Goal: Navigation & Orientation: Understand site structure

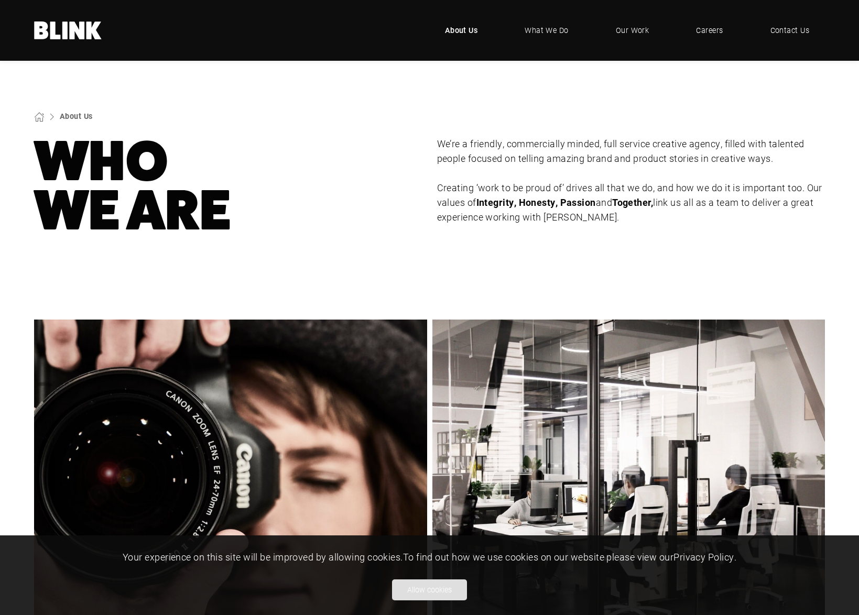
click at [438, 593] on button "Allow cookies" at bounding box center [429, 589] width 75 height 21
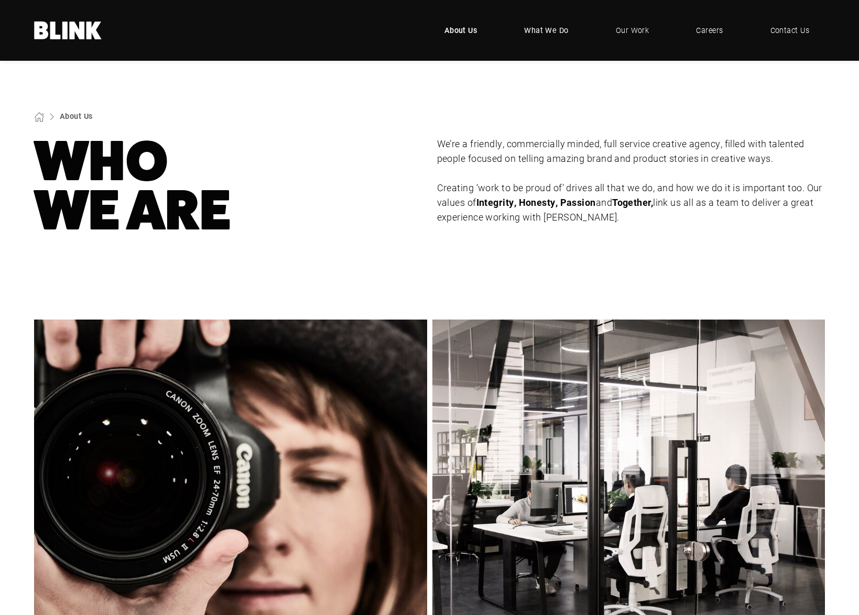
click at [541, 29] on span "What We Do" at bounding box center [546, 31] width 45 height 12
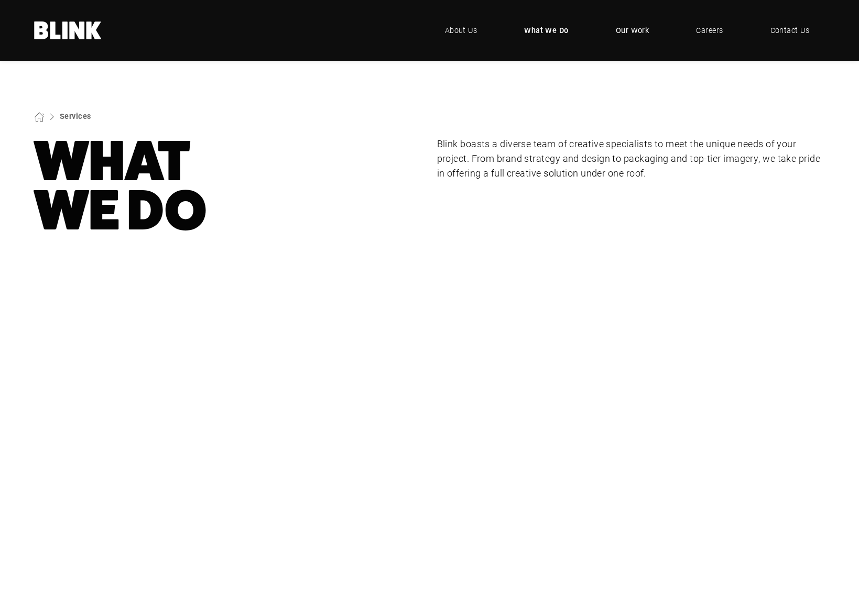
click at [634, 31] on span "Our Work" at bounding box center [633, 31] width 34 height 12
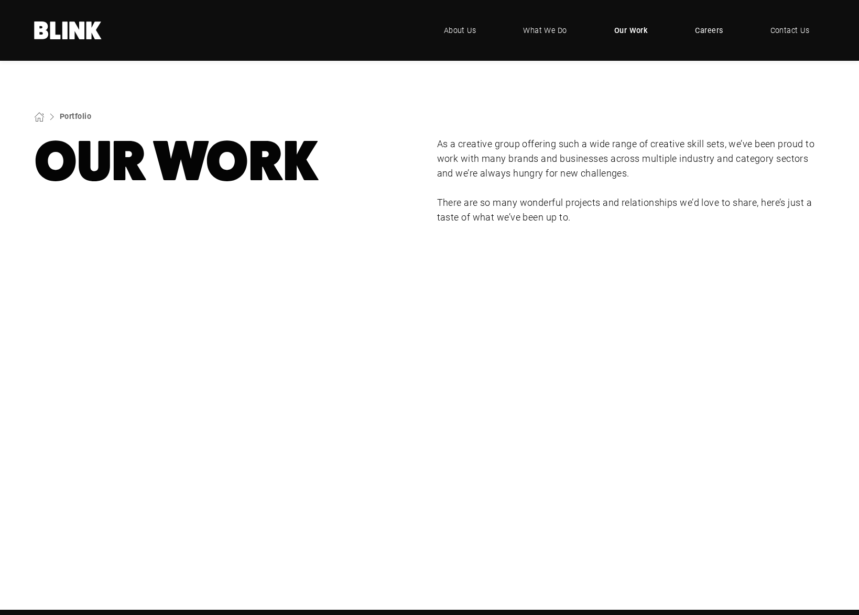
click at [706, 28] on span "Careers" at bounding box center [709, 31] width 28 height 12
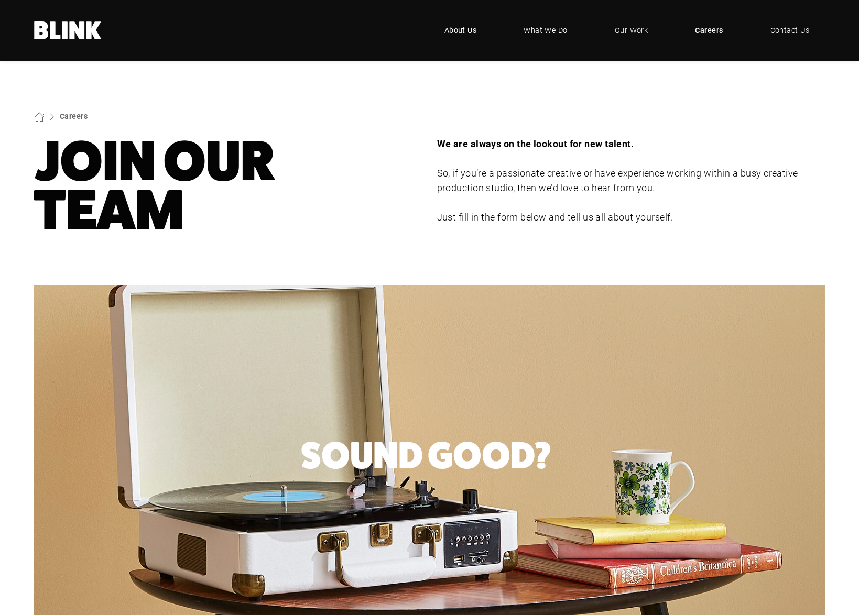
click at [458, 28] on span "About Us" at bounding box center [460, 31] width 32 height 12
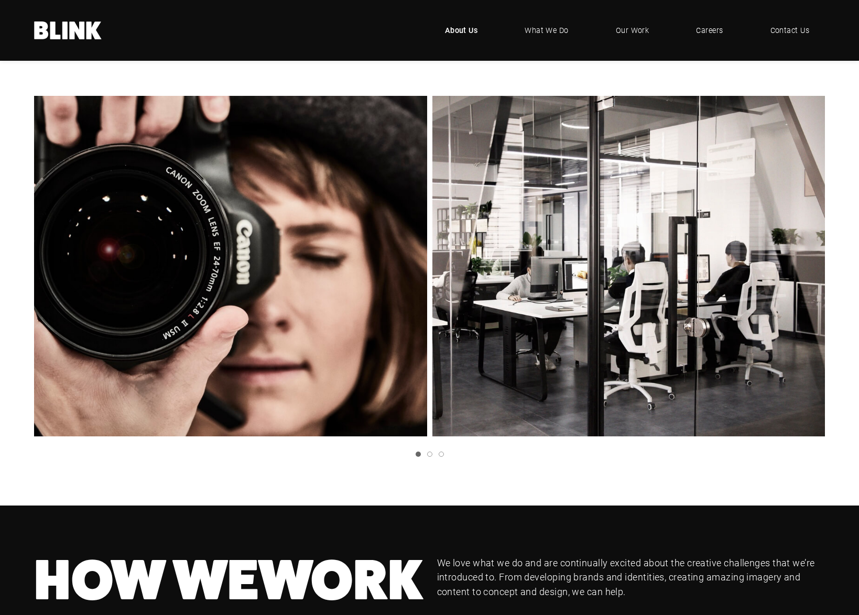
scroll to position [210, 0]
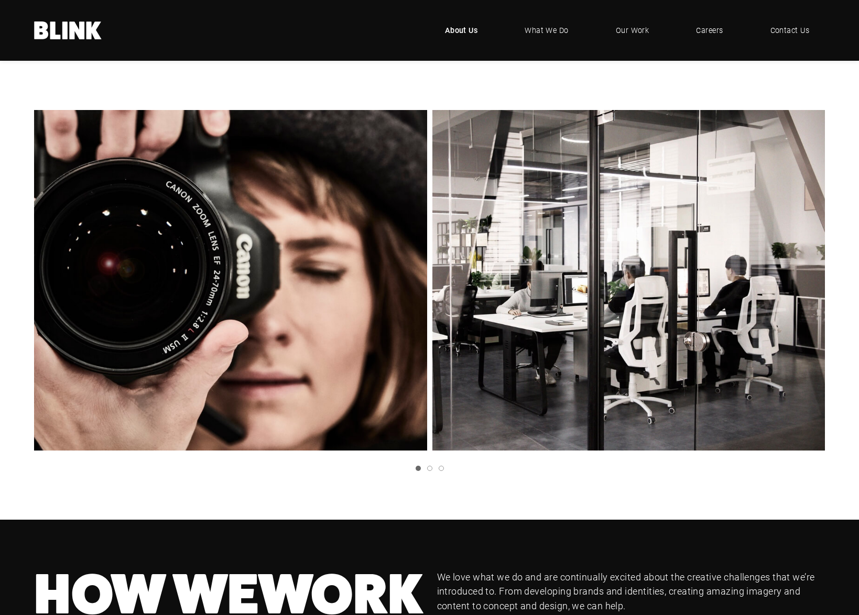
click at [616, 280] on img "1 of 3" at bounding box center [628, 280] width 393 height 341
click at [429, 471] on link "Slide 2" at bounding box center [429, 468] width 5 height 5
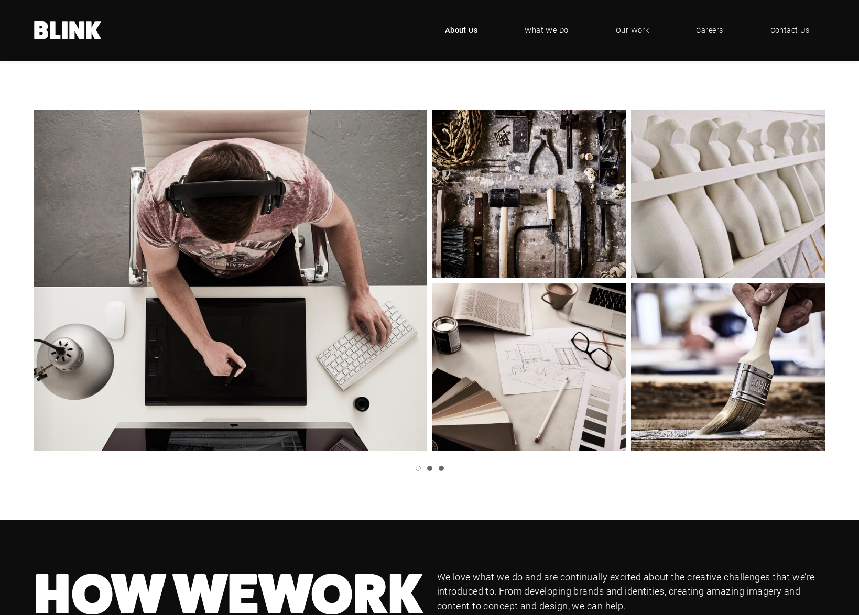
click at [441, 471] on link "Slide 3" at bounding box center [441, 468] width 5 height 5
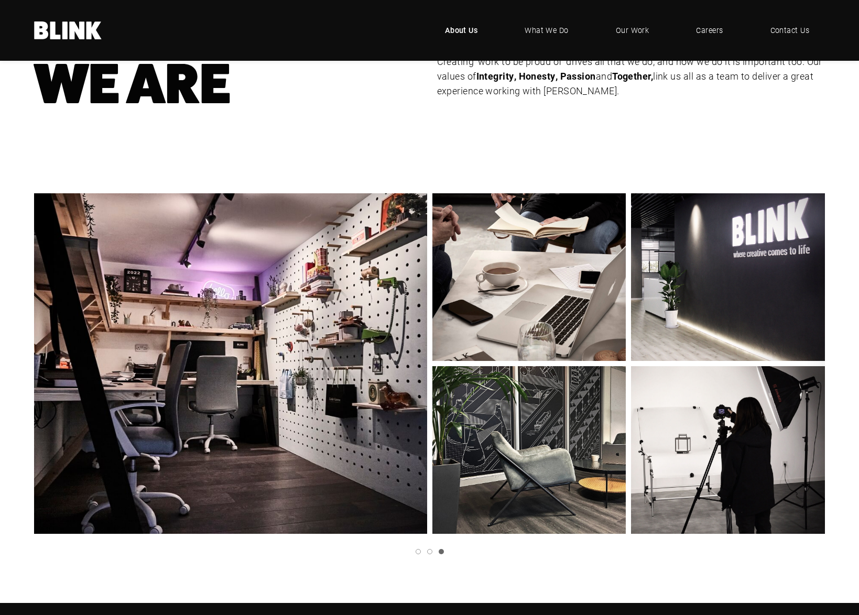
scroll to position [0, 0]
